Goal: Task Accomplishment & Management: Manage account settings

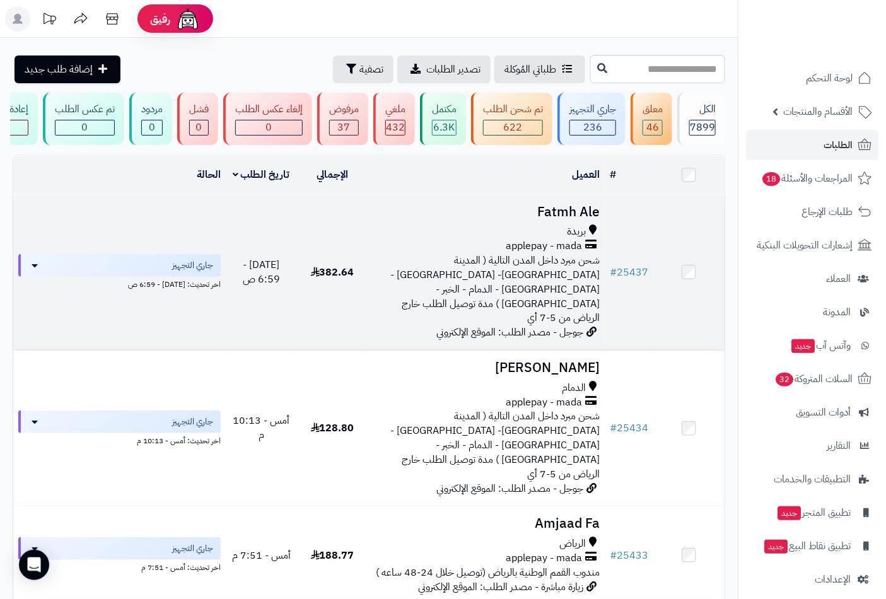
click at [559, 254] on span "applepay - mada" at bounding box center [544, 246] width 76 height 15
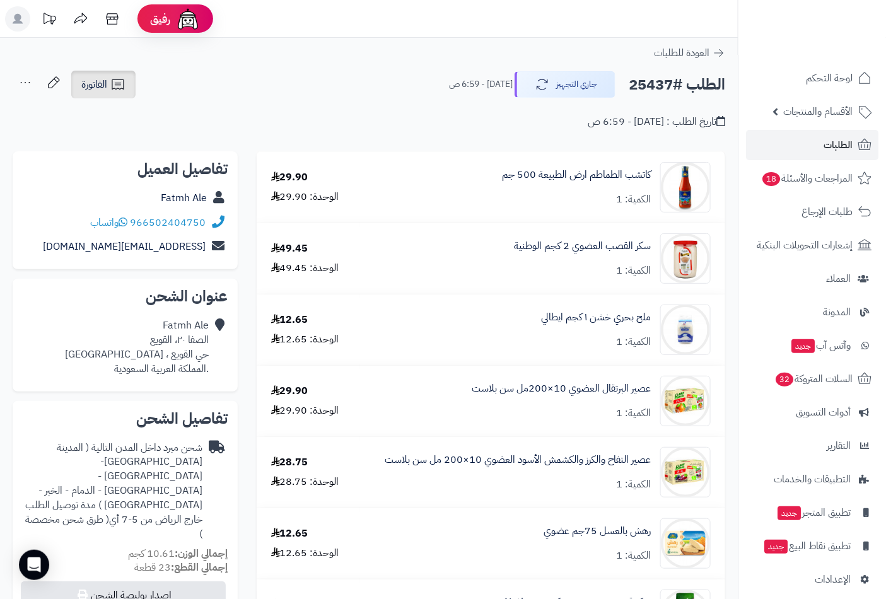
click at [114, 91] on icon at bounding box center [117, 84] width 15 height 15
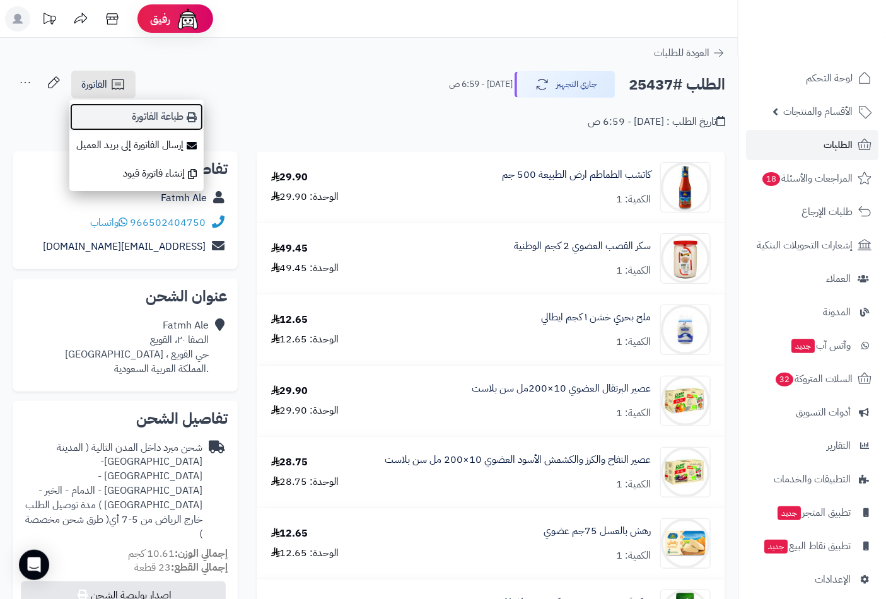
click at [172, 115] on link "طباعة الفاتورة" at bounding box center [136, 117] width 134 height 28
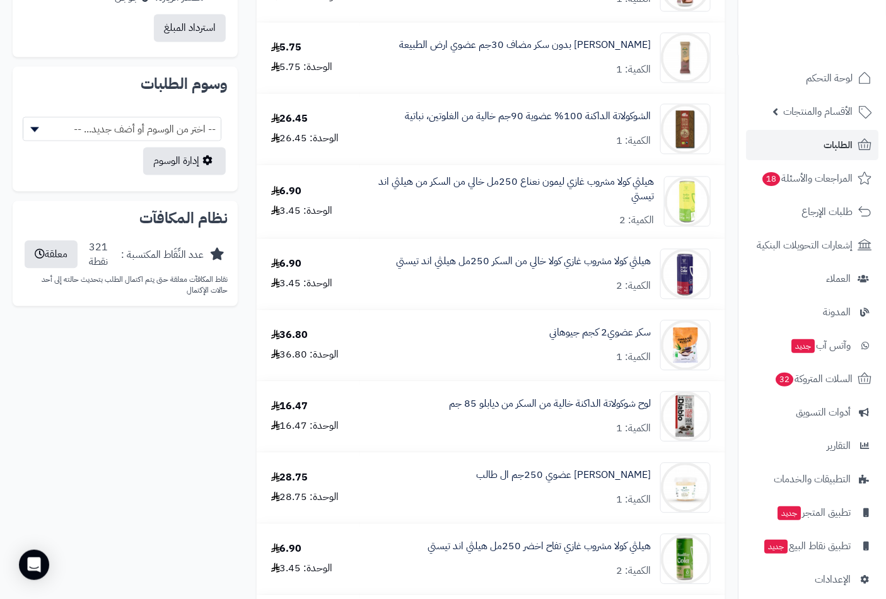
scroll to position [701, 0]
